Goal: Transaction & Acquisition: Obtain resource

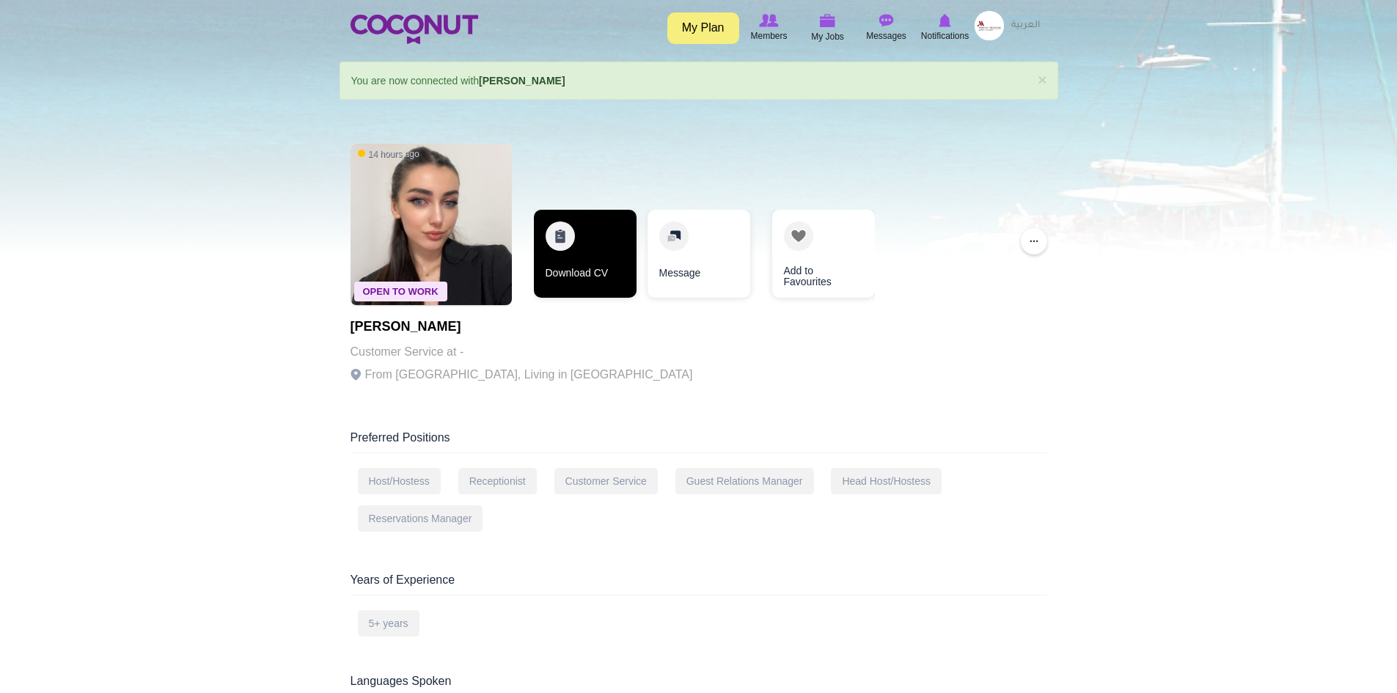
click at [579, 252] on link "Download CV" at bounding box center [585, 254] width 103 height 88
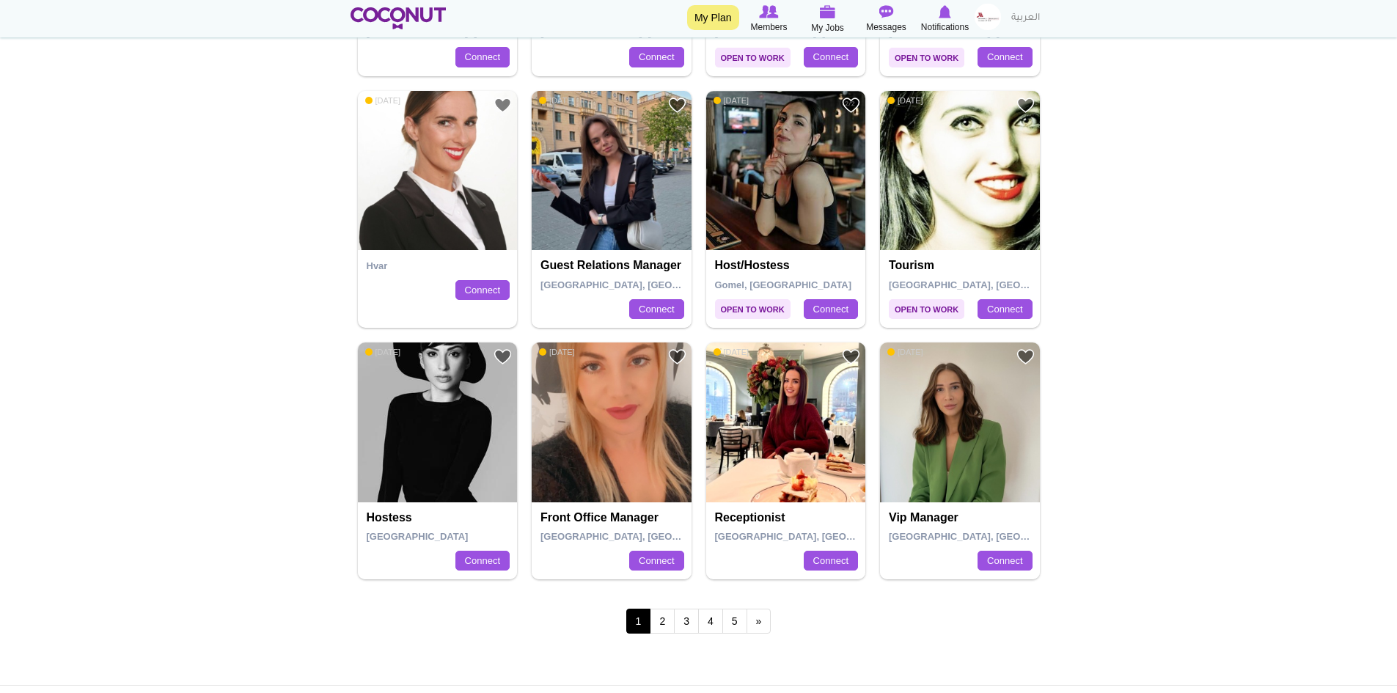
scroll to position [2567, 0]
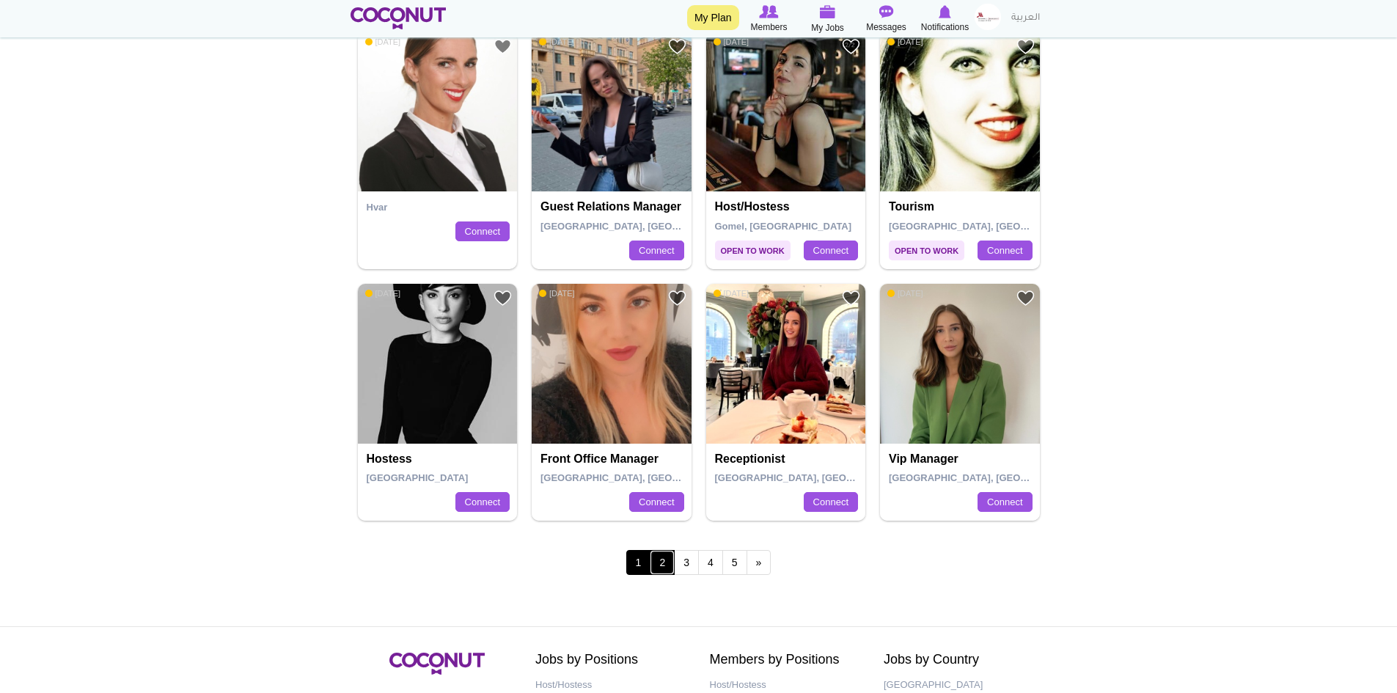
click at [665, 550] on link "2" at bounding box center [662, 562] width 25 height 25
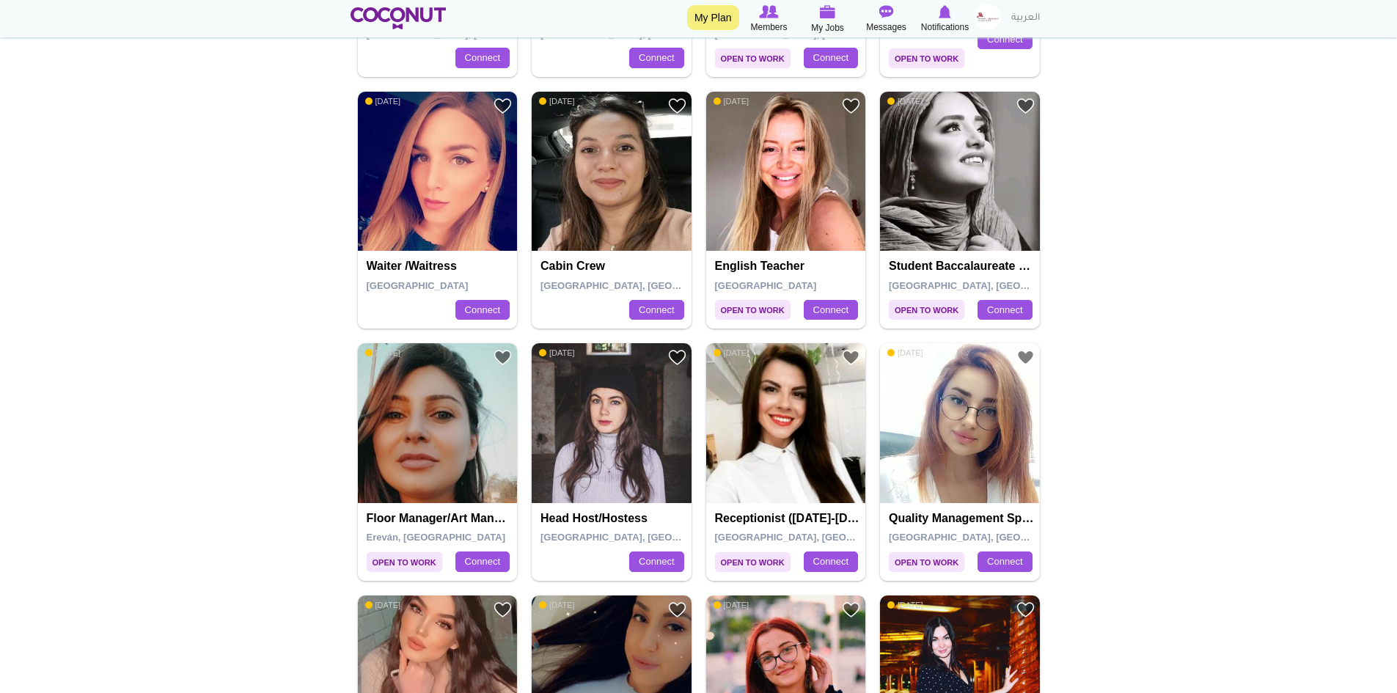
scroll to position [807, 0]
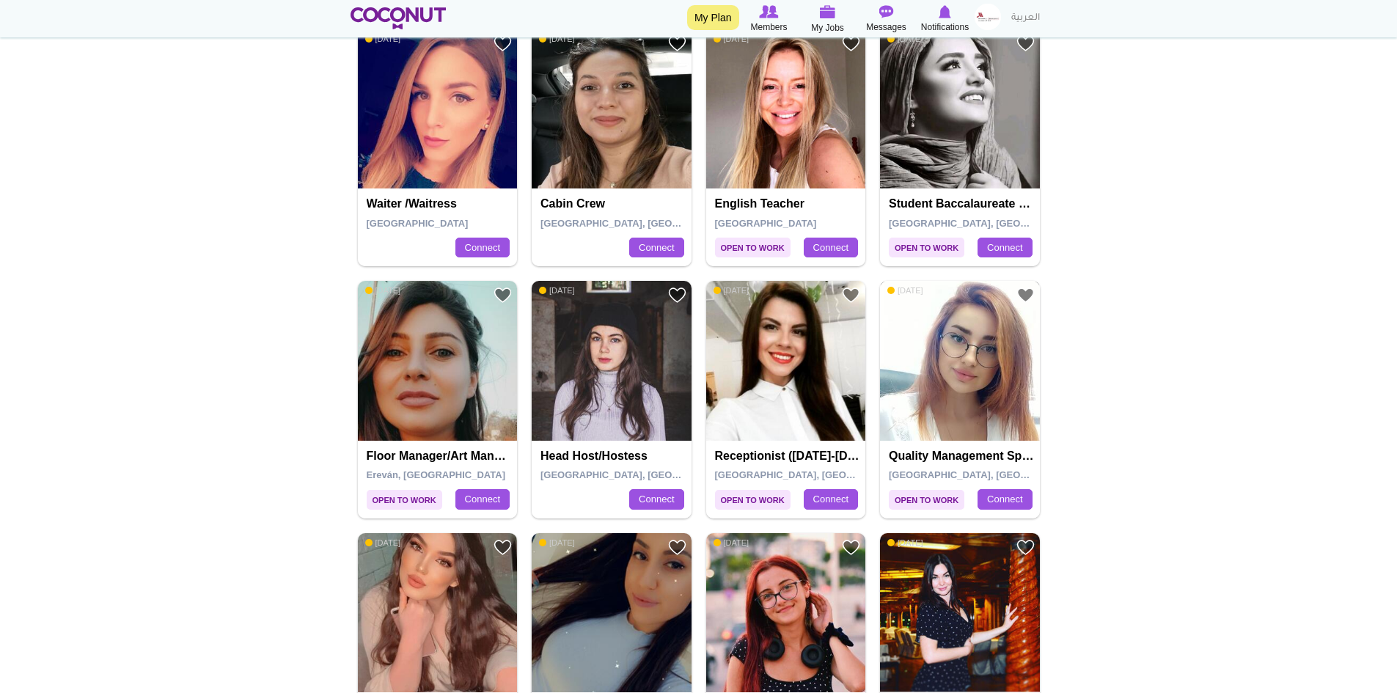
click at [946, 306] on img at bounding box center [960, 361] width 160 height 160
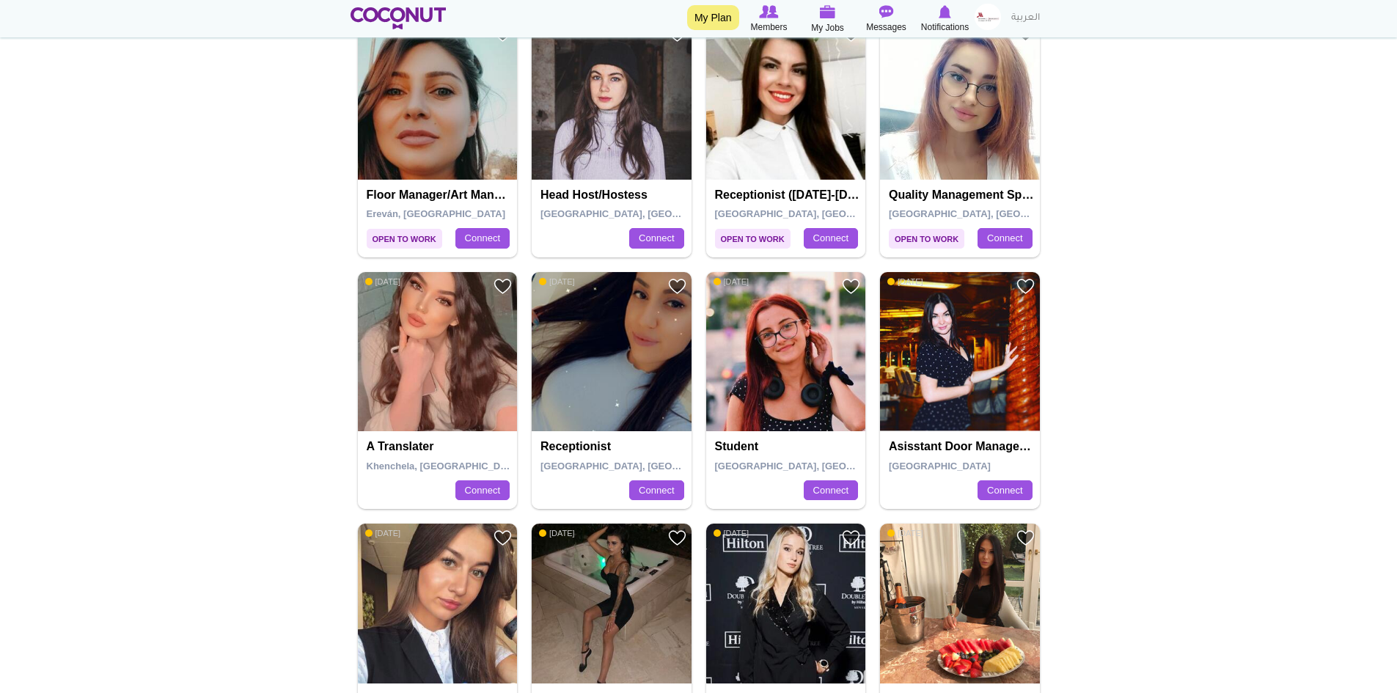
scroll to position [1100, 0]
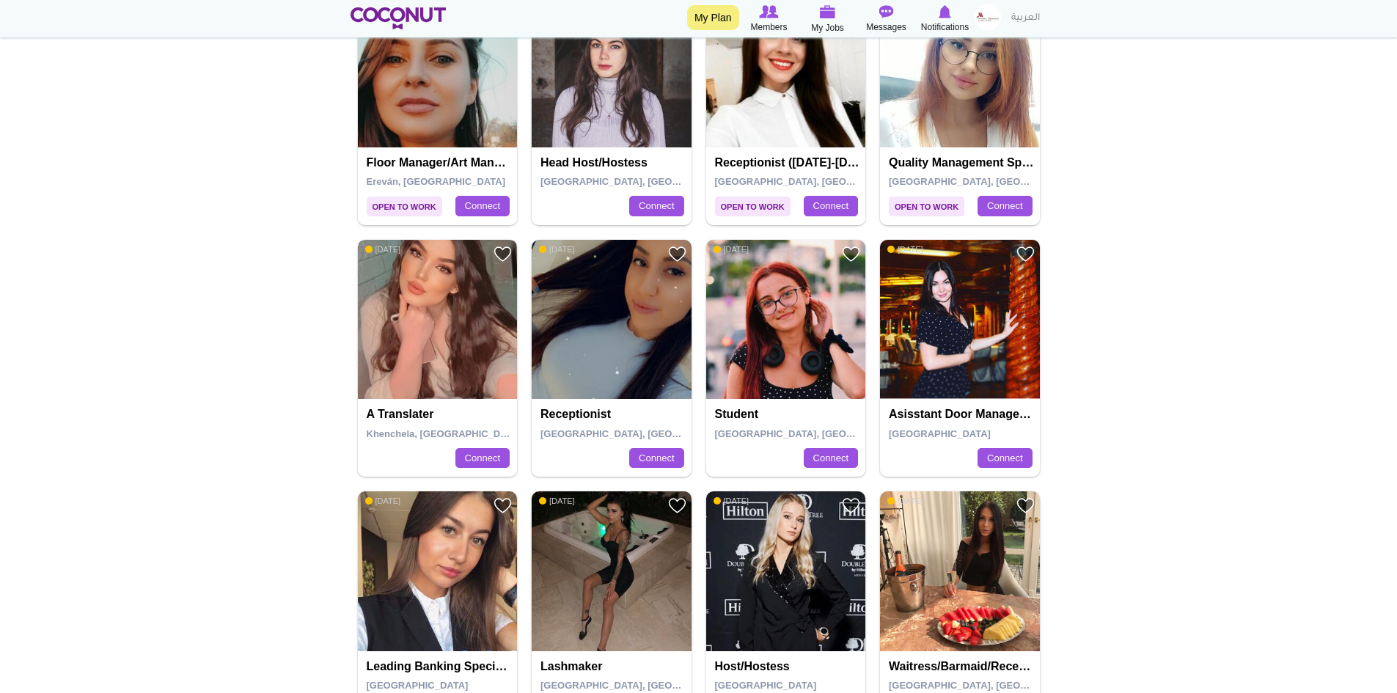
click at [433, 280] on img at bounding box center [438, 320] width 160 height 160
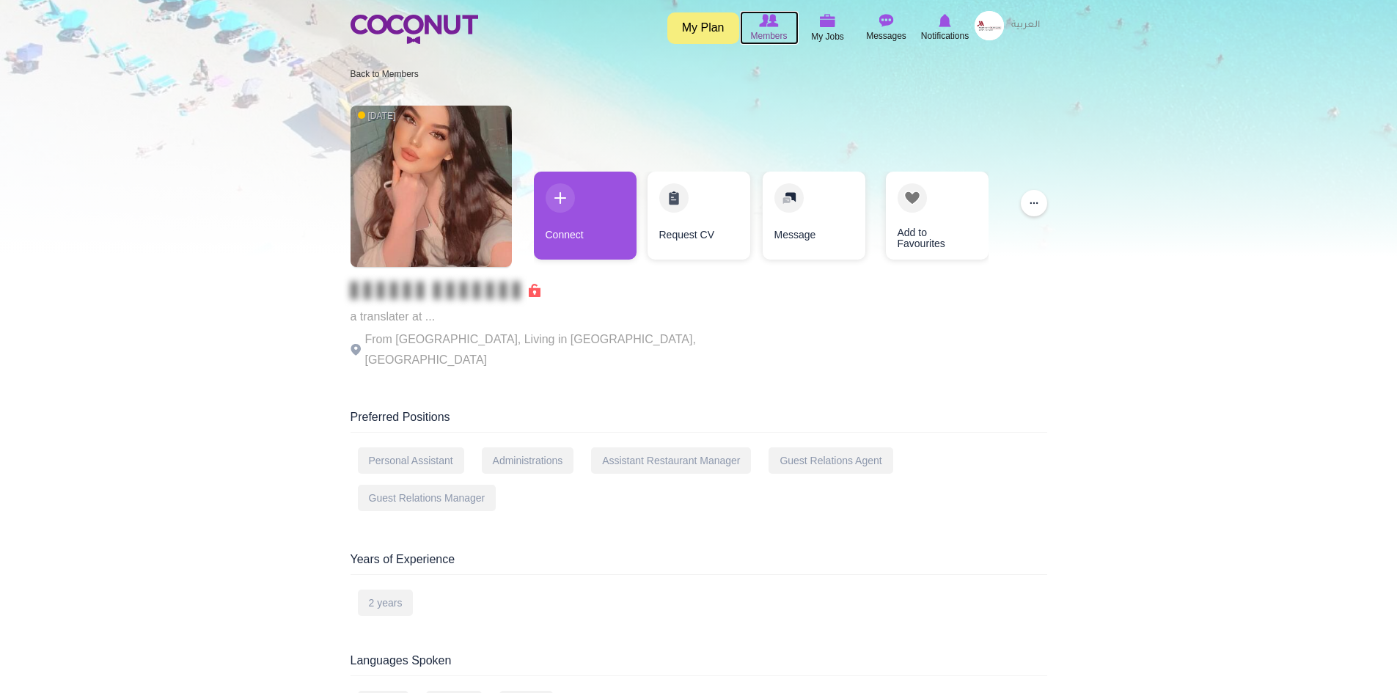
click at [766, 25] on img at bounding box center [768, 20] width 19 height 13
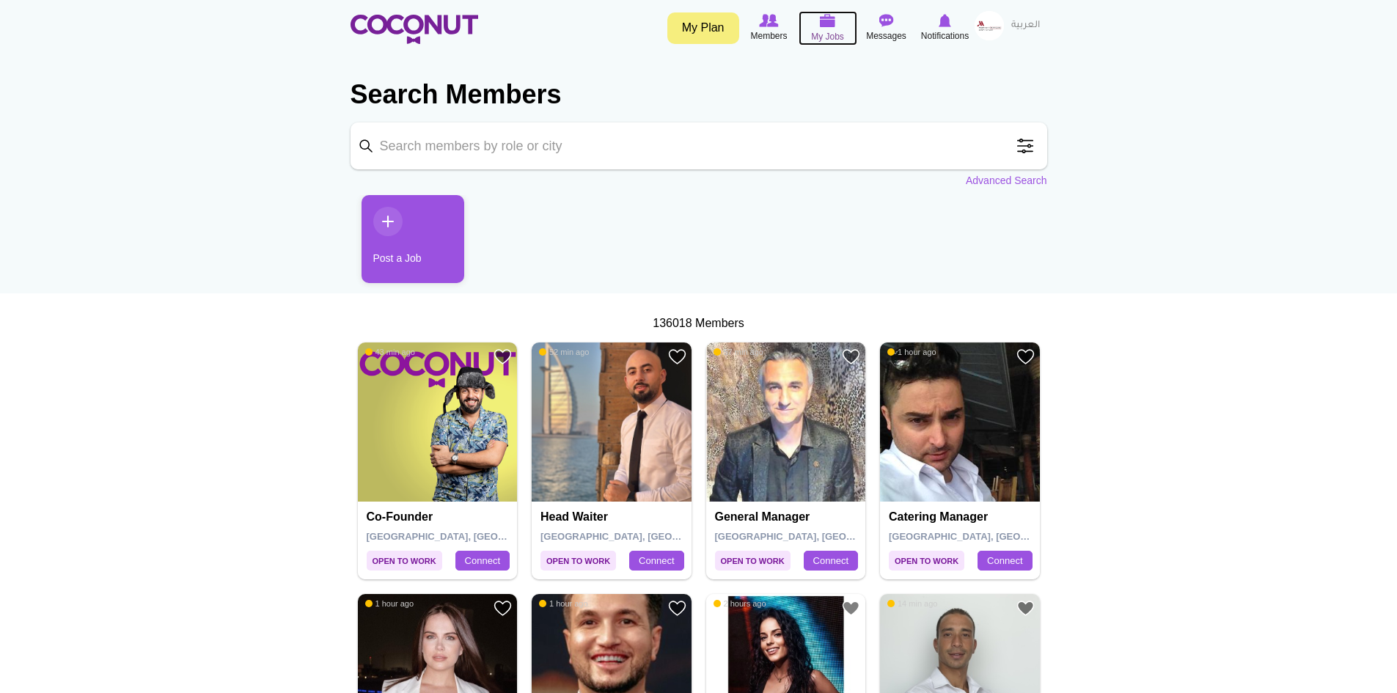
click at [829, 25] on img at bounding box center [828, 20] width 16 height 13
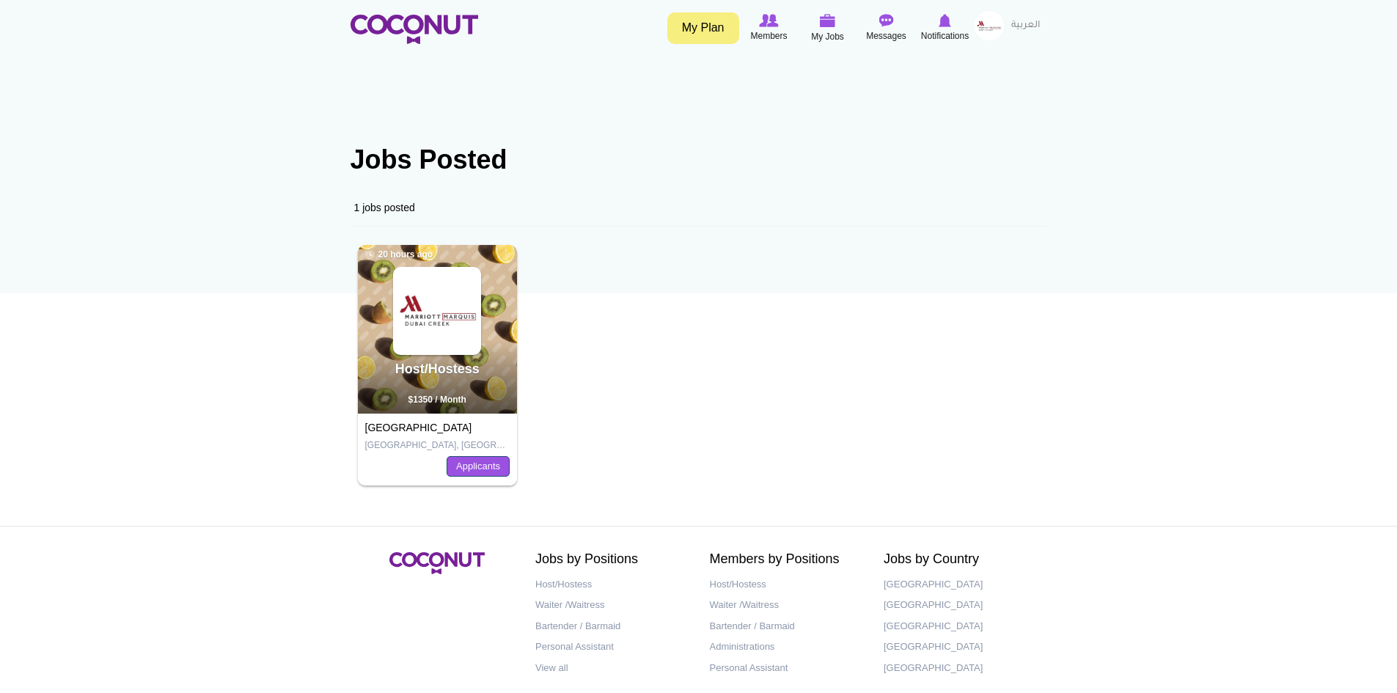
click at [473, 466] on link "Applicants" at bounding box center [478, 466] width 63 height 21
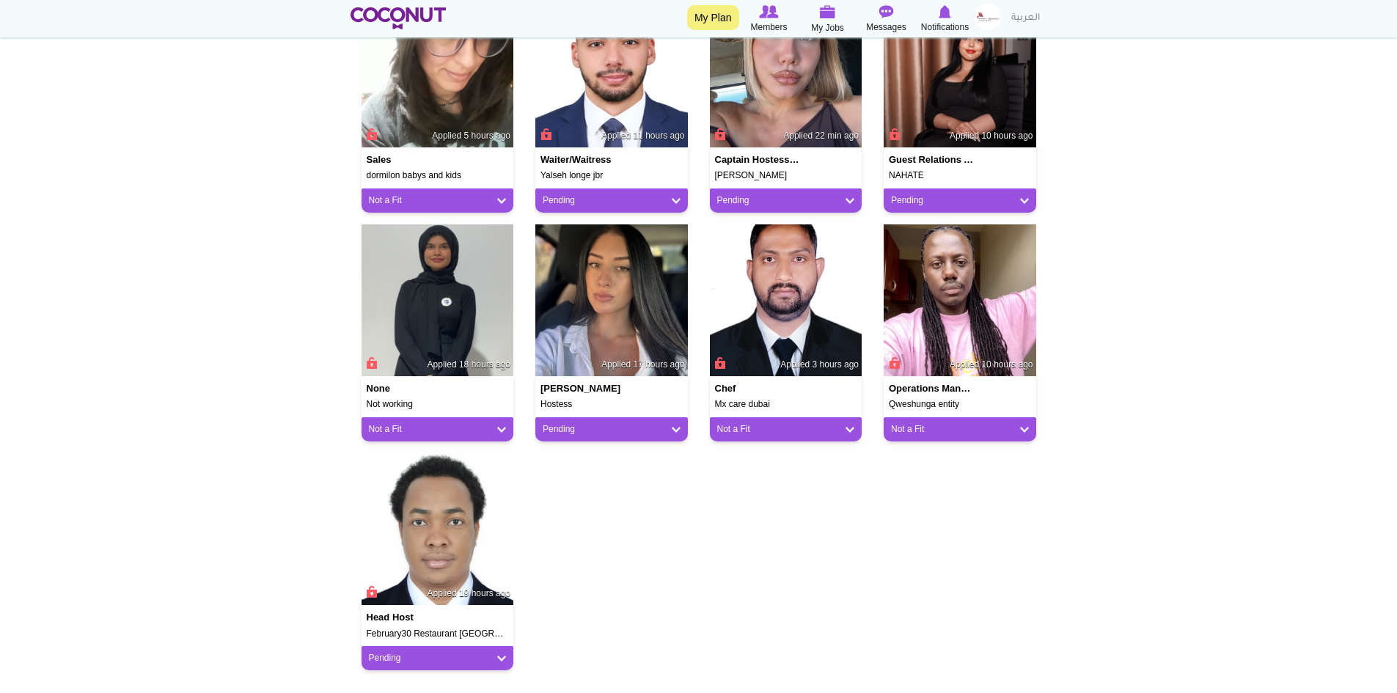
scroll to position [293, 0]
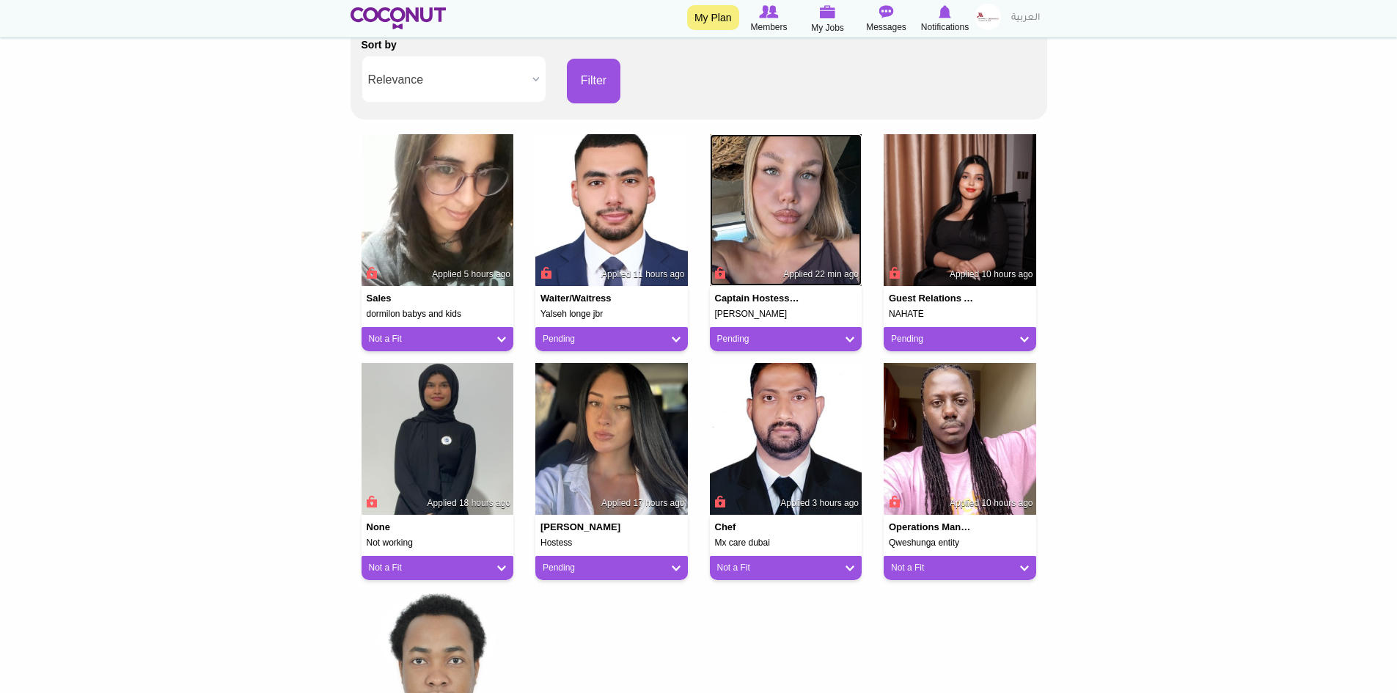
click at [786, 224] on img at bounding box center [786, 210] width 153 height 153
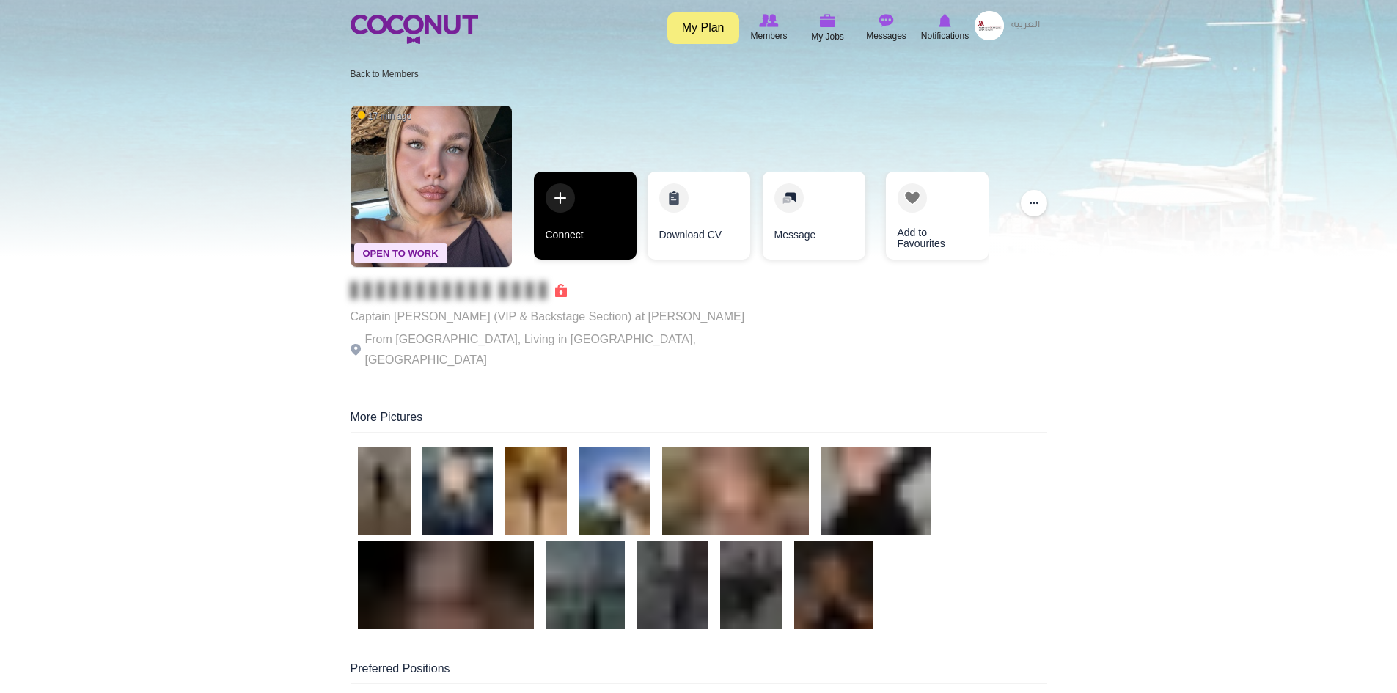
click at [582, 230] on link "Connect" at bounding box center [585, 216] width 103 height 88
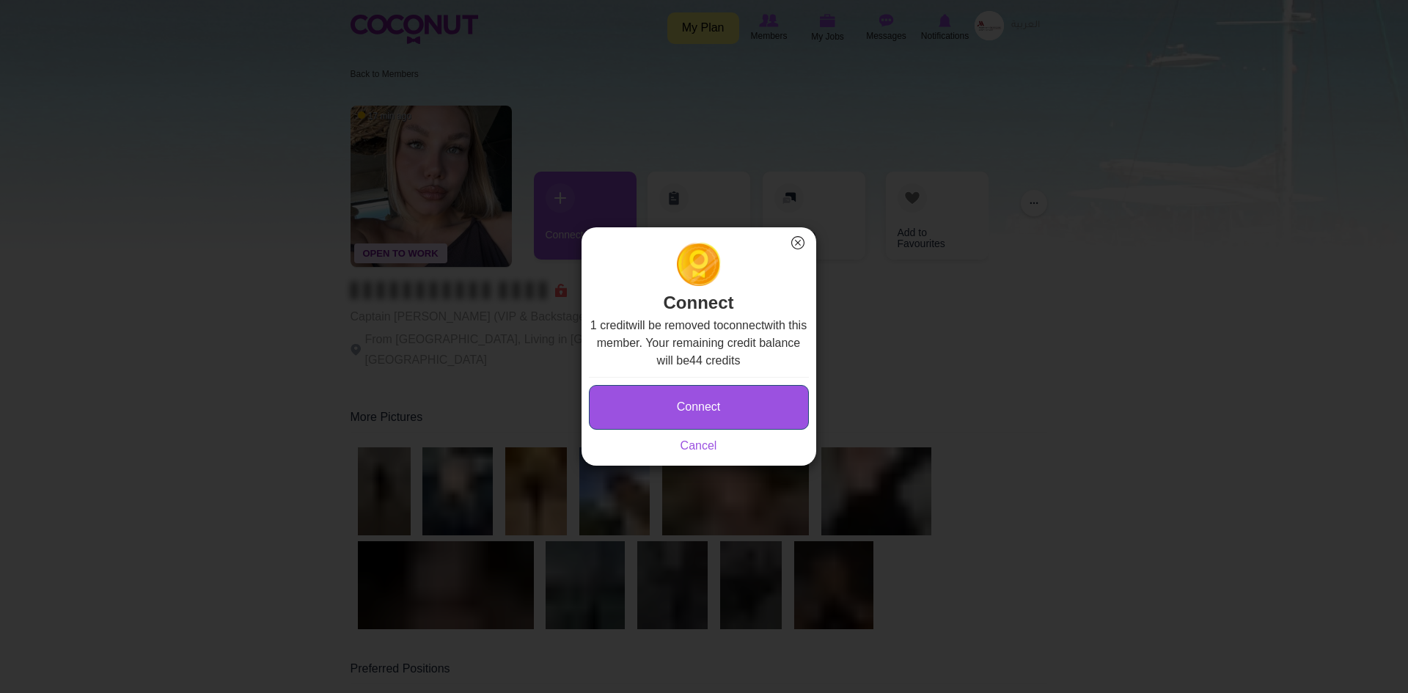
click at [643, 408] on button "Connect" at bounding box center [699, 407] width 220 height 45
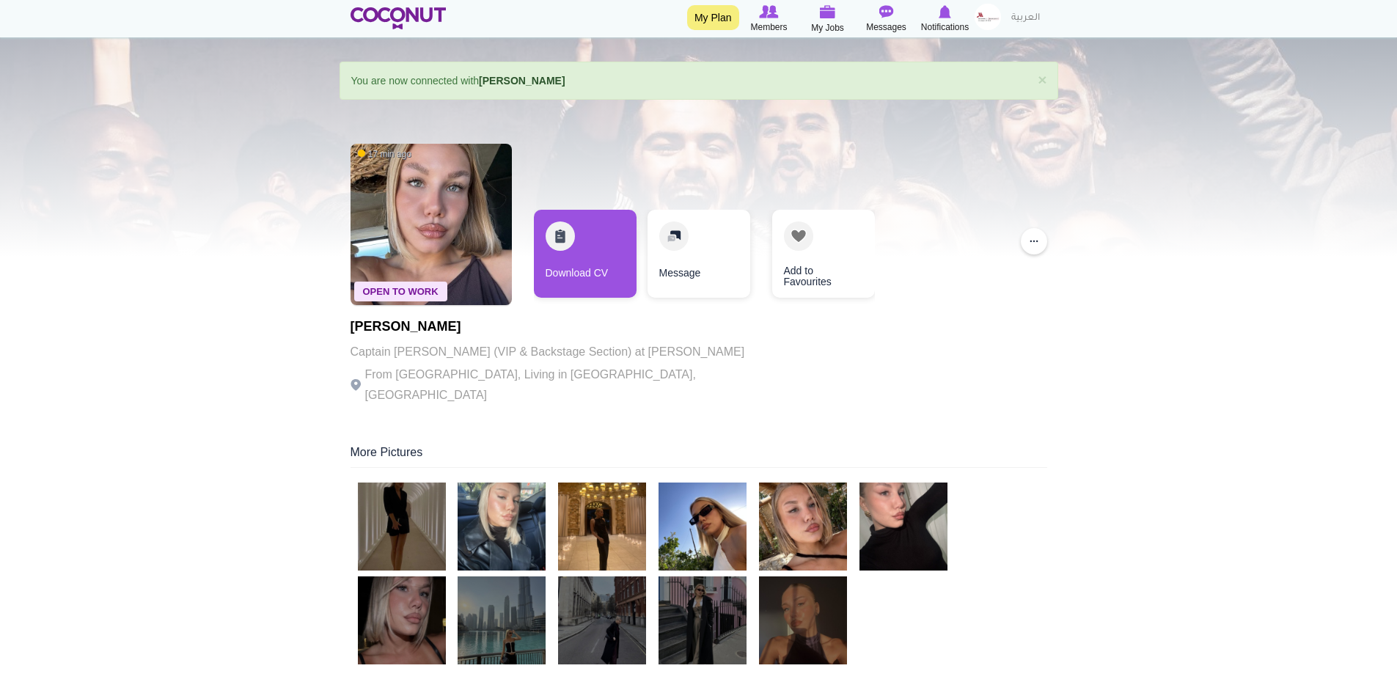
scroll to position [73, 0]
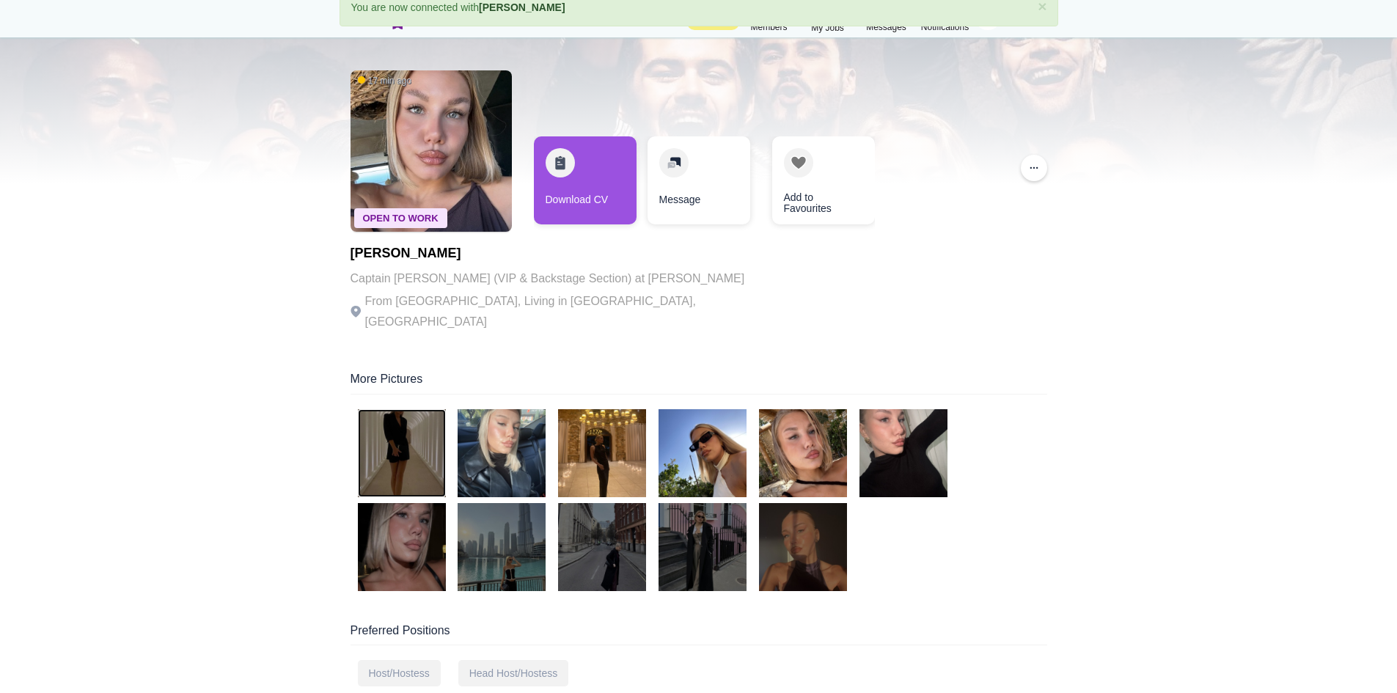
click at [395, 442] on img at bounding box center [402, 453] width 88 height 88
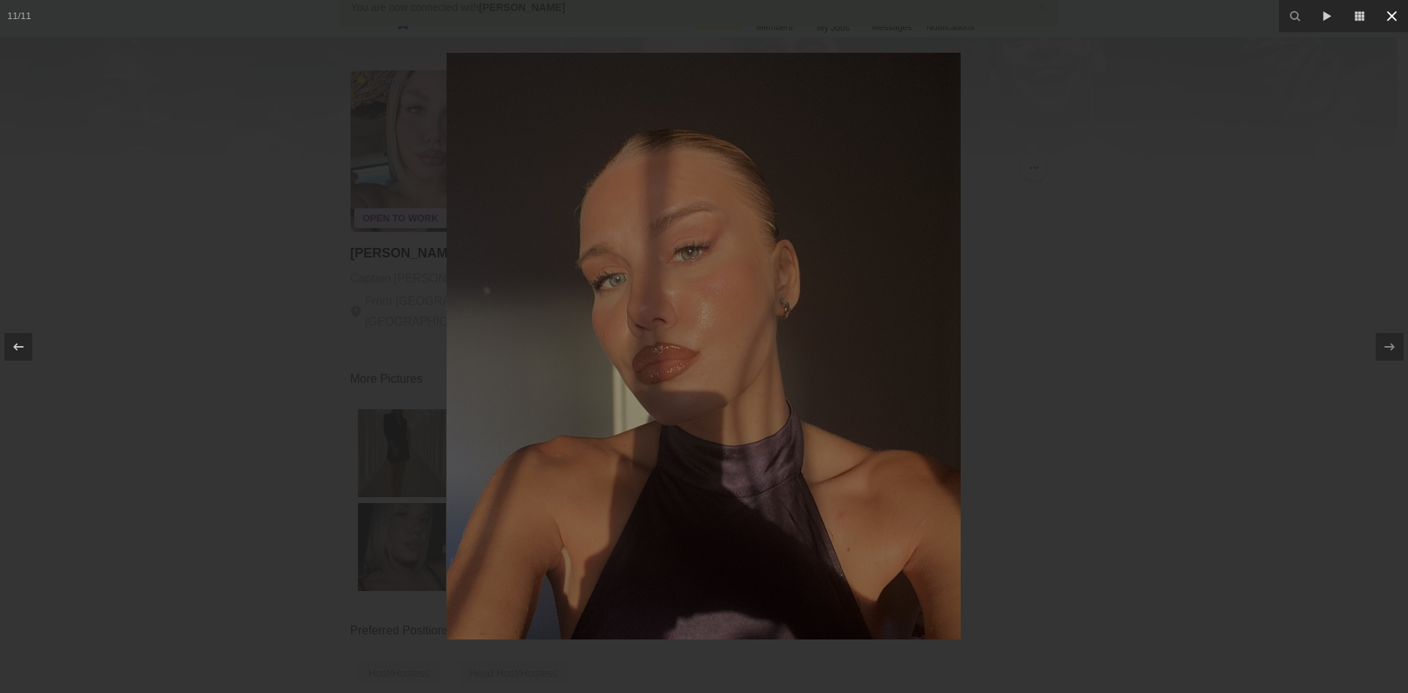
click at [1397, 21] on icon at bounding box center [1392, 16] width 18 height 18
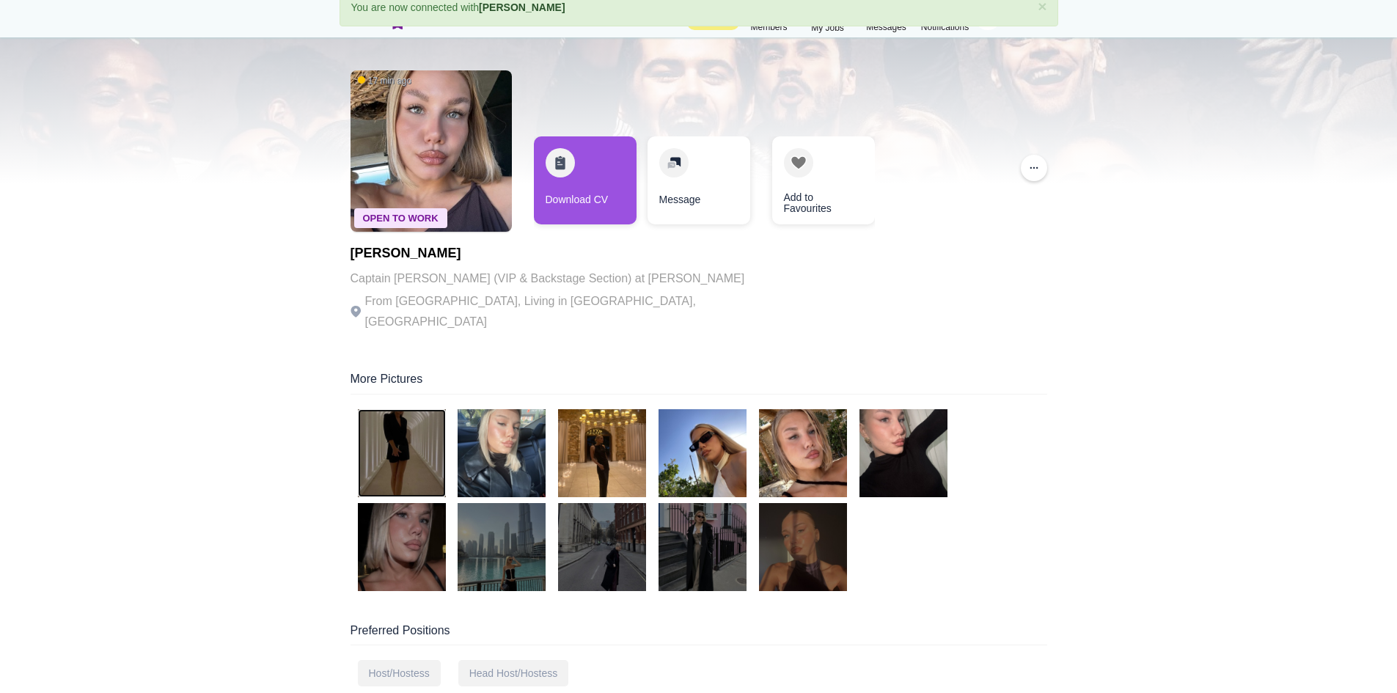
click at [379, 433] on img at bounding box center [402, 453] width 88 height 88
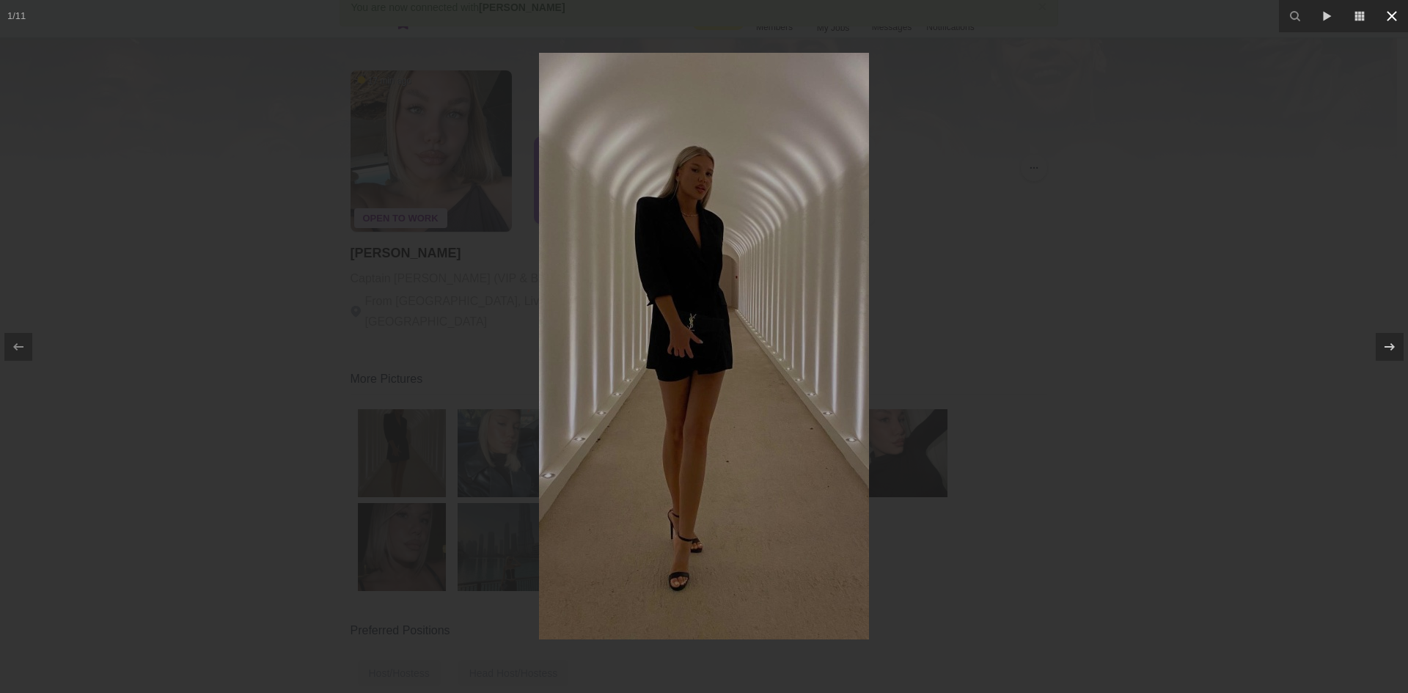
click at [1390, 19] on icon at bounding box center [1392, 16] width 10 height 10
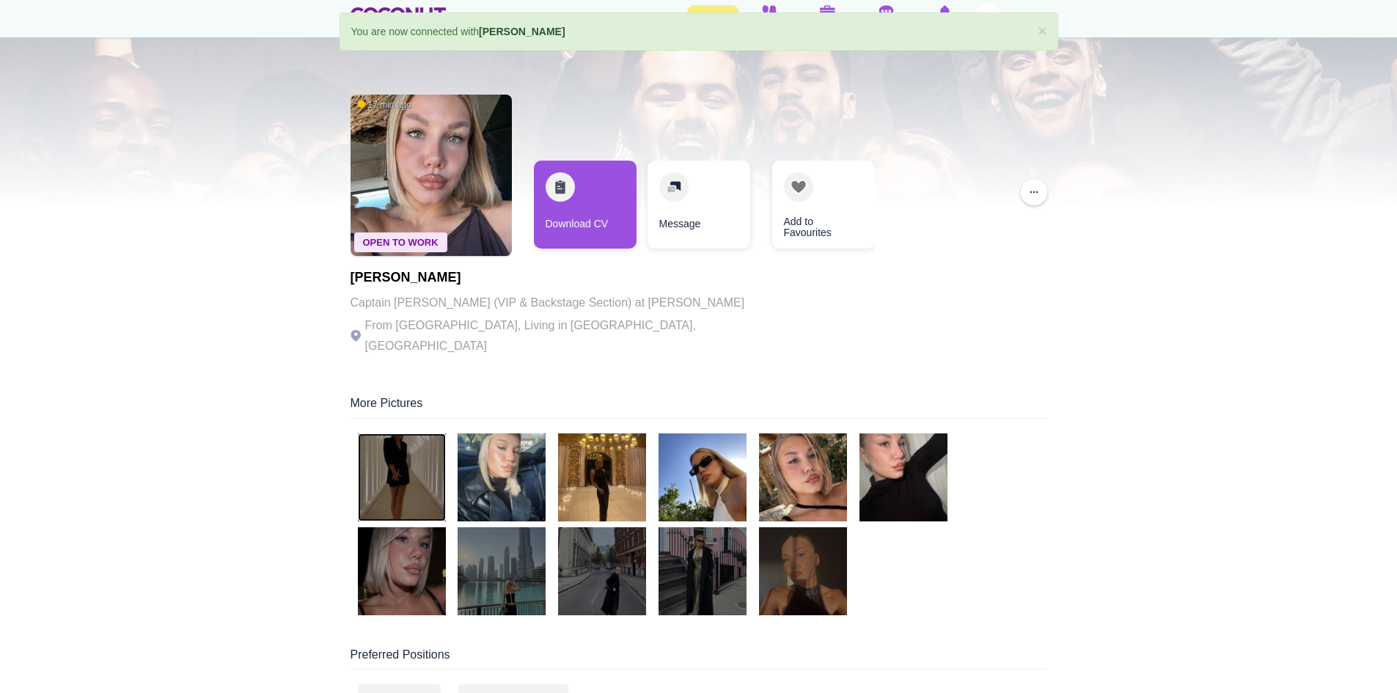
scroll to position [73, 0]
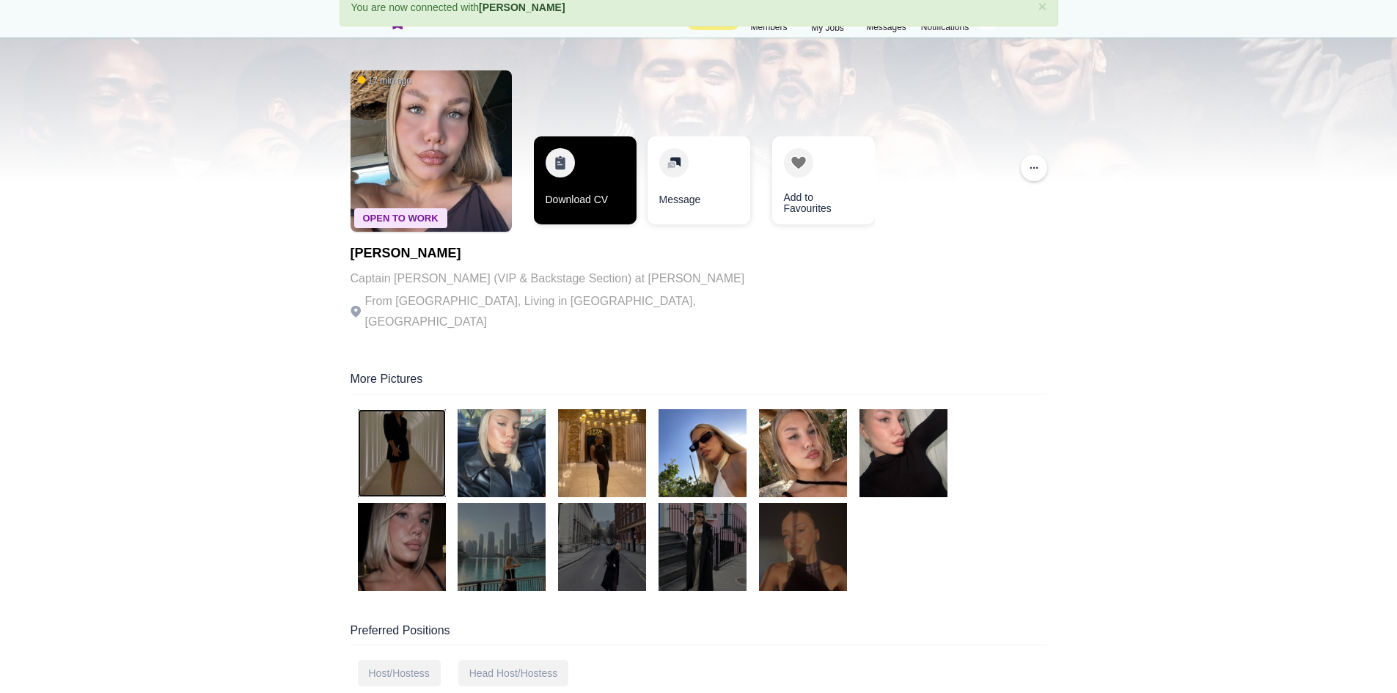
click at [590, 179] on link "Download CV" at bounding box center [585, 180] width 103 height 88
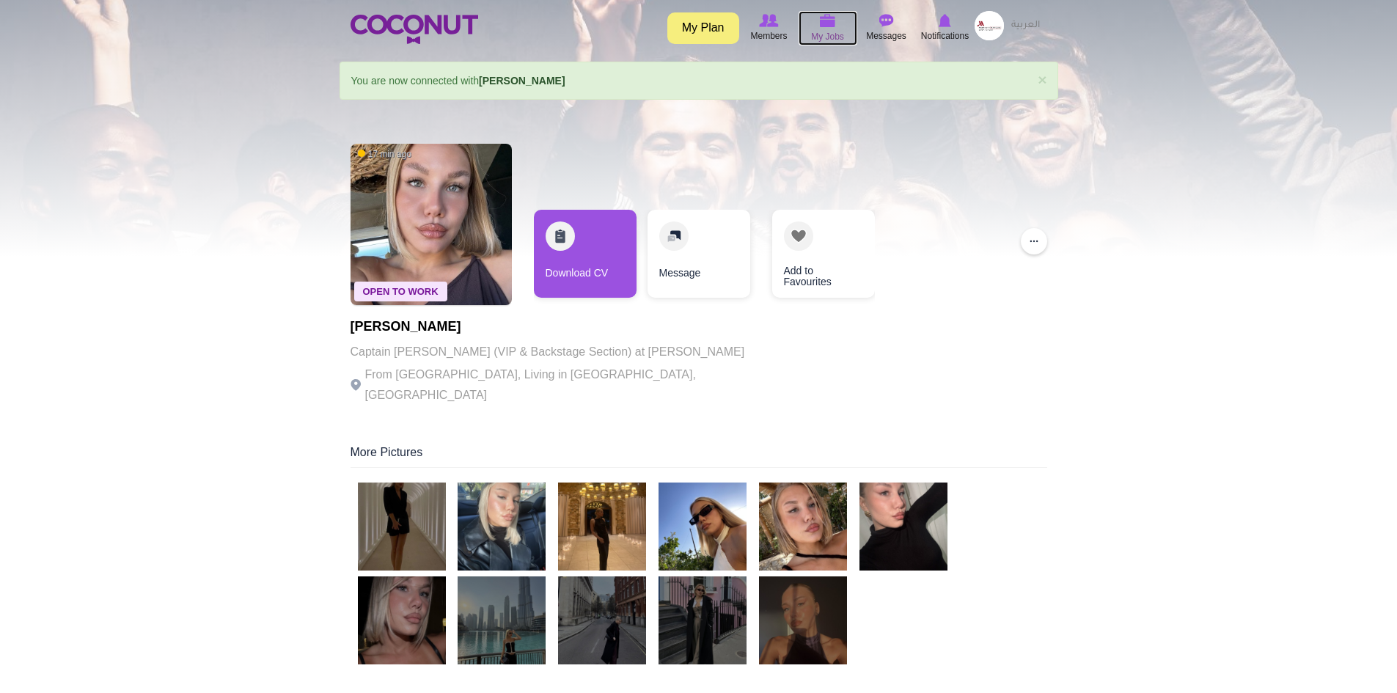
click at [829, 24] on img at bounding box center [828, 20] width 16 height 13
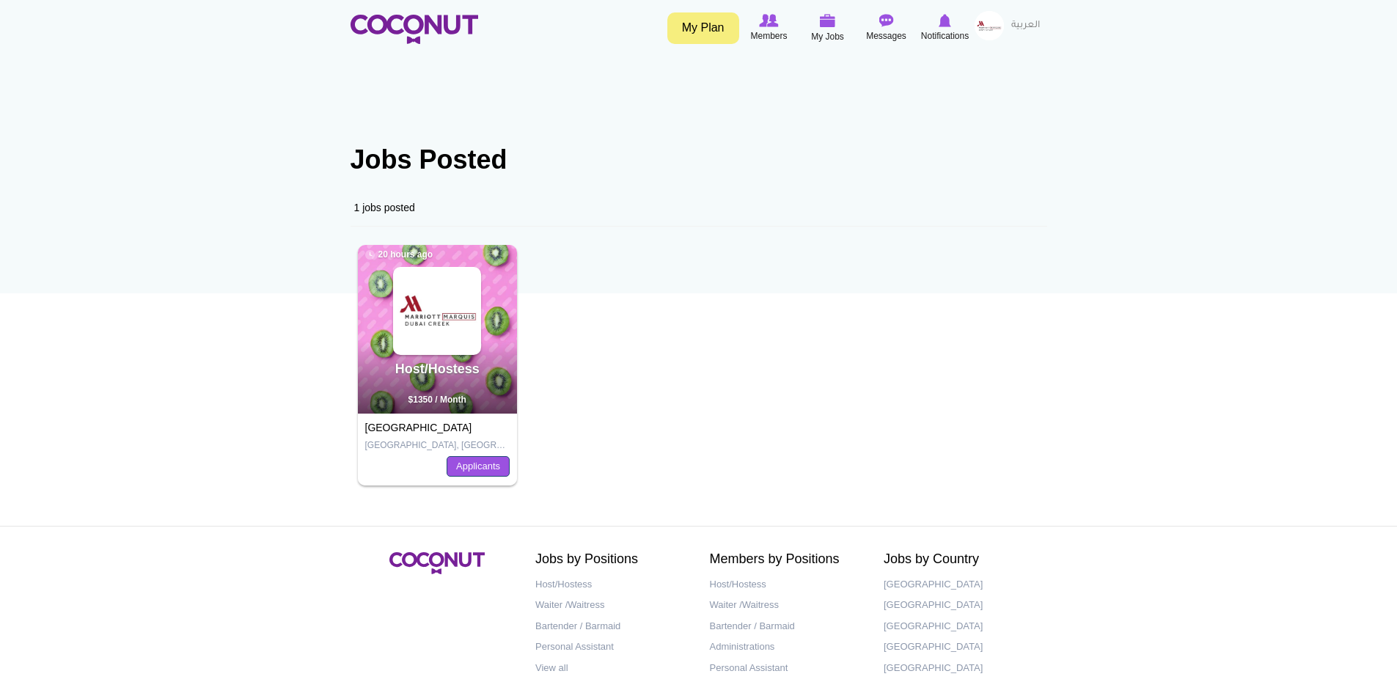
click at [469, 469] on link "Applicants" at bounding box center [478, 466] width 63 height 21
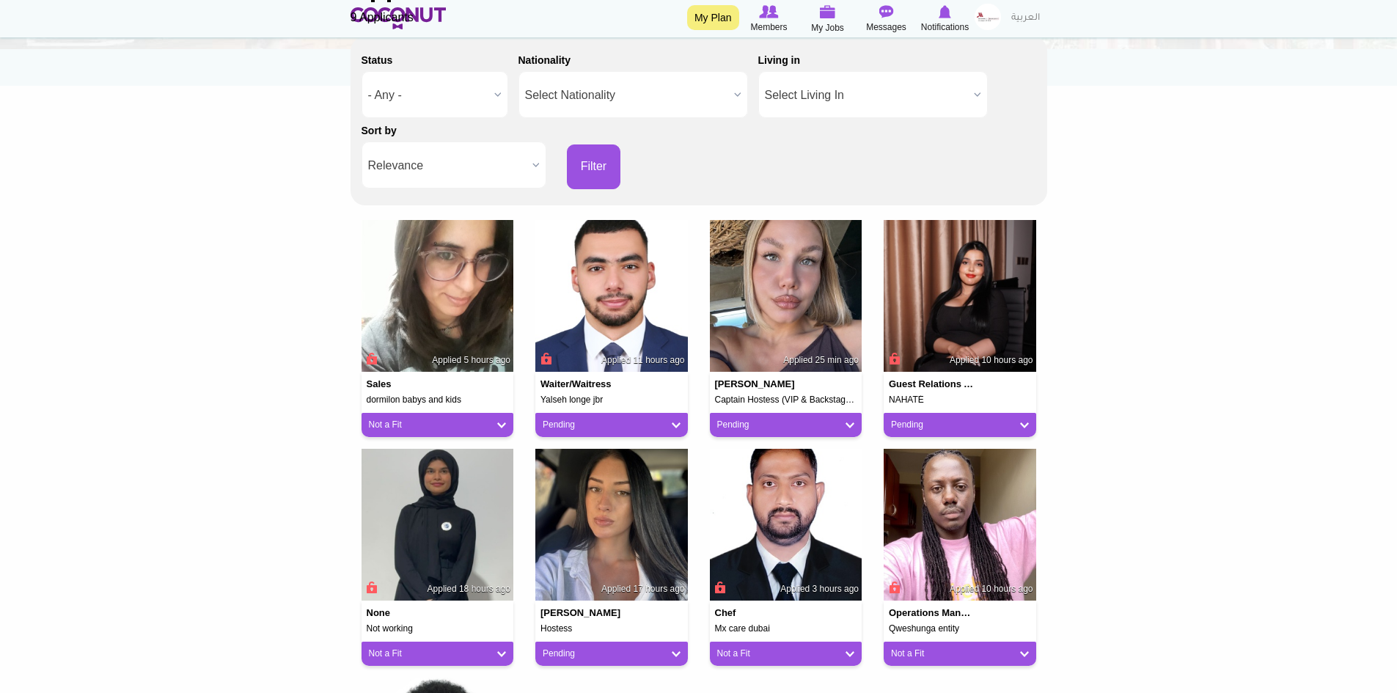
scroll to position [220, 0]
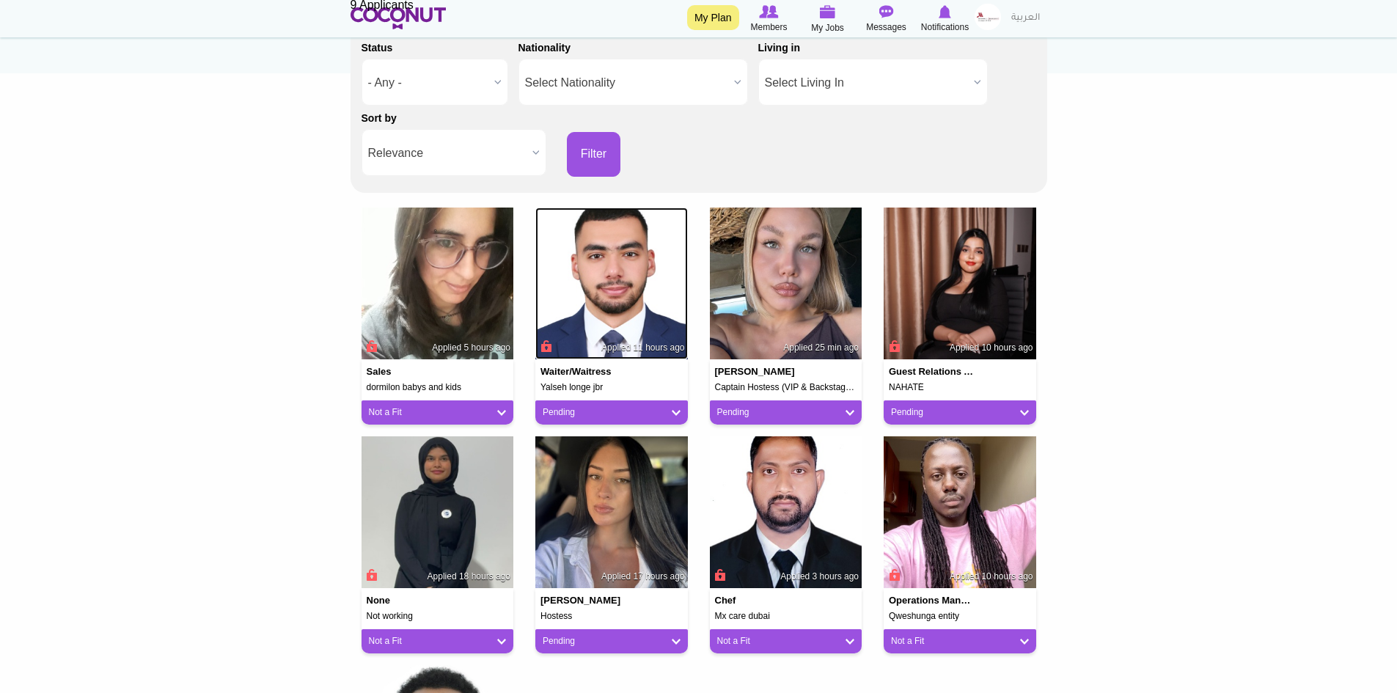
click at [626, 303] on img at bounding box center [611, 284] width 153 height 153
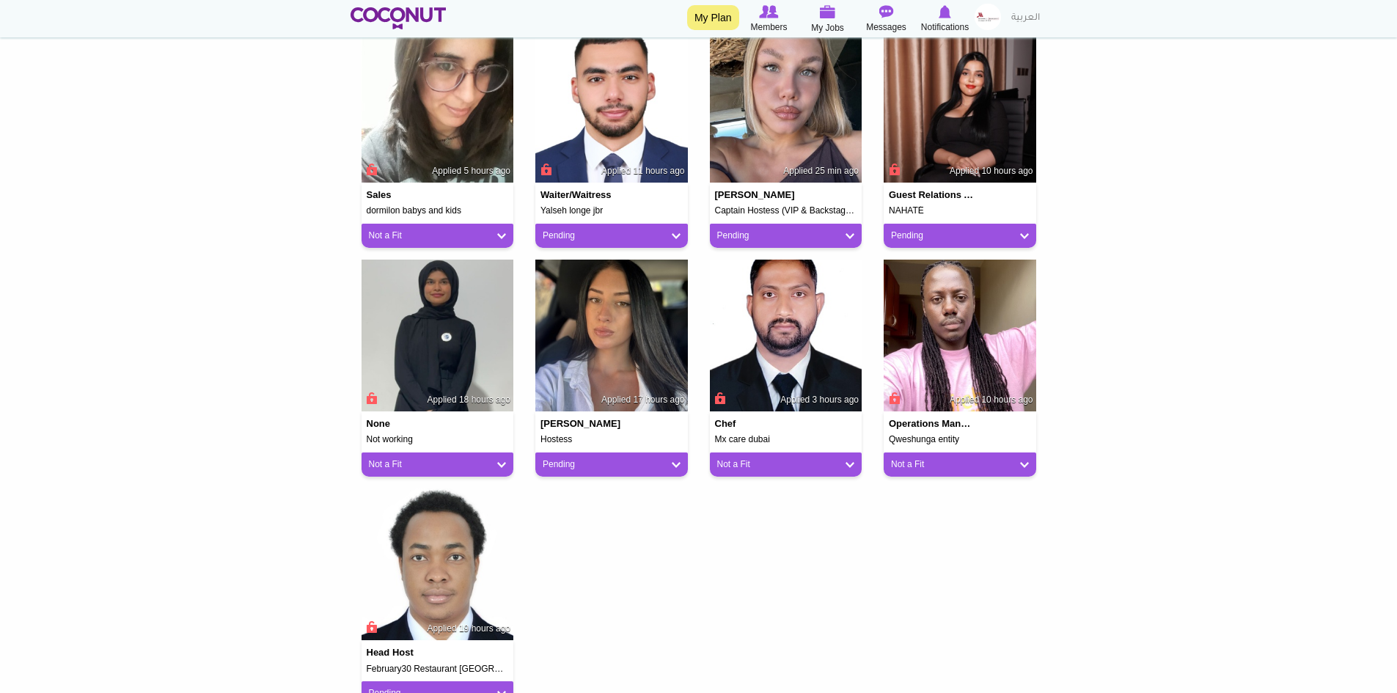
scroll to position [440, 0]
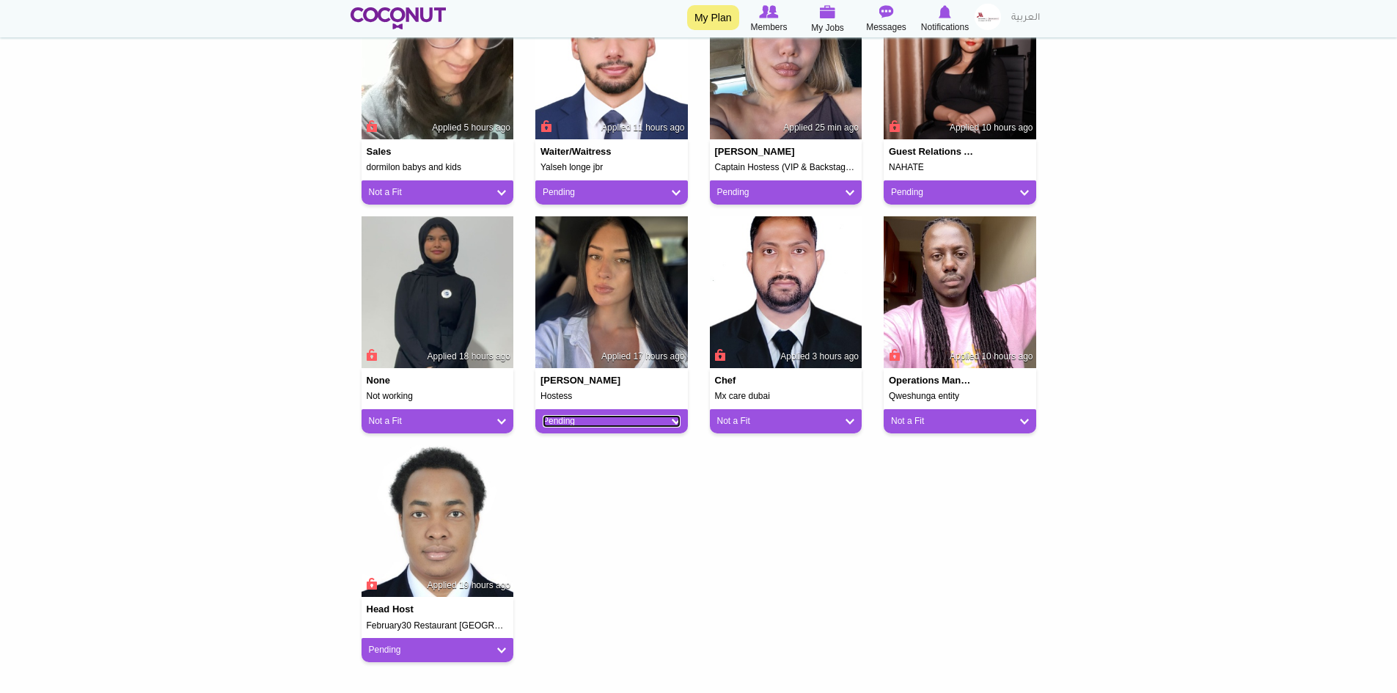
click at [680, 422] on link "Pending" at bounding box center [612, 421] width 138 height 12
click at [750, 488] on div "Sales dormilon babys and kids Applied 5 hours ago Not a Fit Pending Good Fit Ma…" at bounding box center [699, 331] width 697 height 687
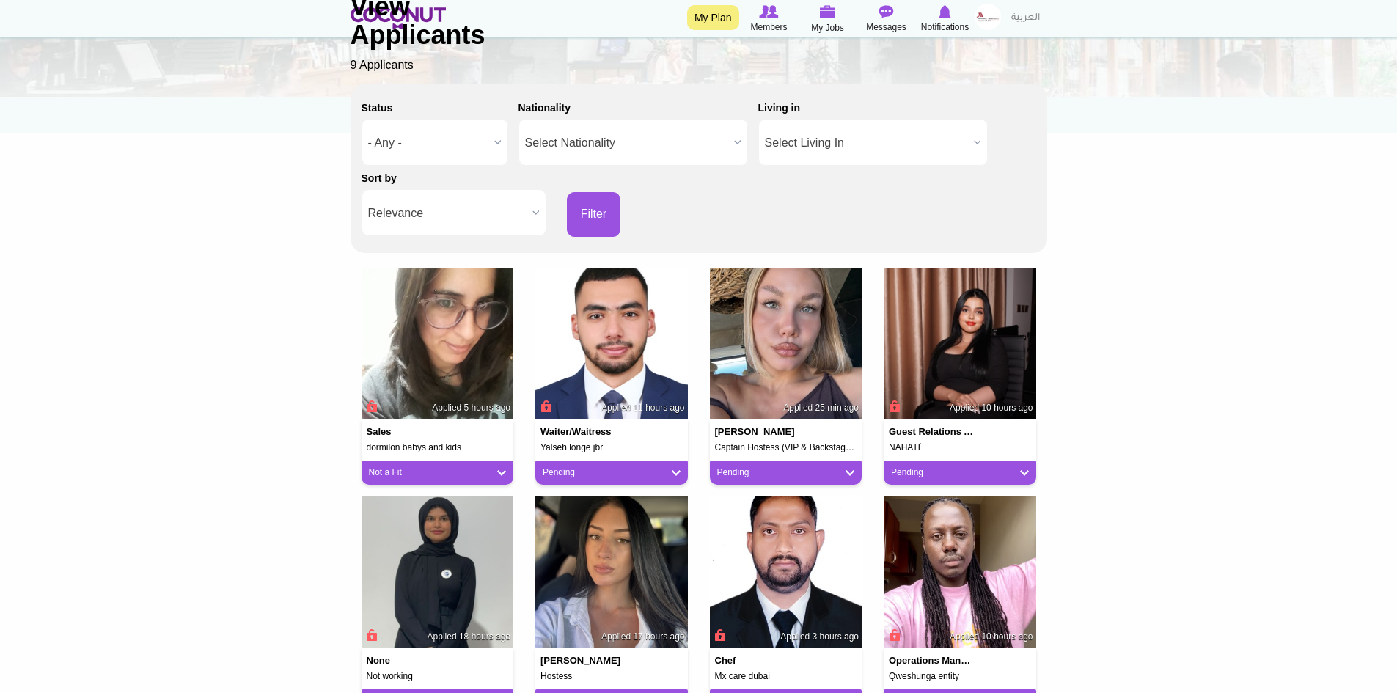
scroll to position [0, 0]
